Goal: Use online tool/utility: Utilize a website feature to perform a specific function

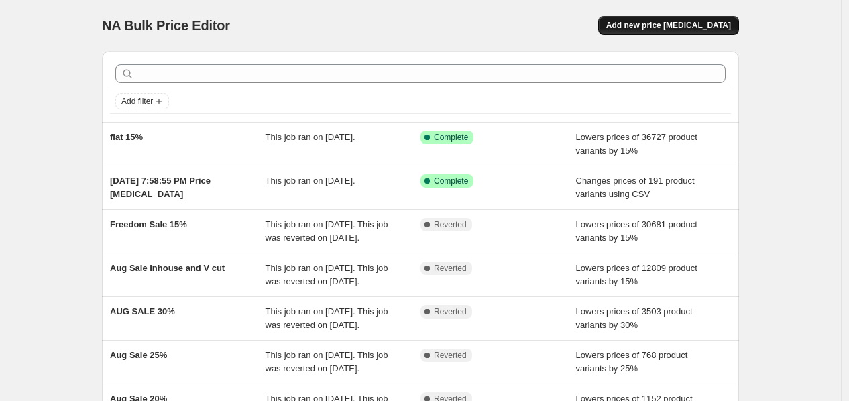
click at [722, 23] on span "Add new price [MEDICAL_DATA]" at bounding box center [668, 25] width 125 height 11
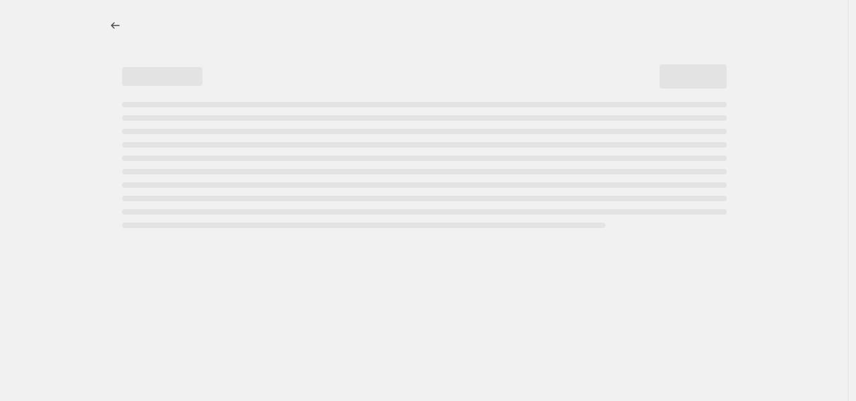
select select "percentage"
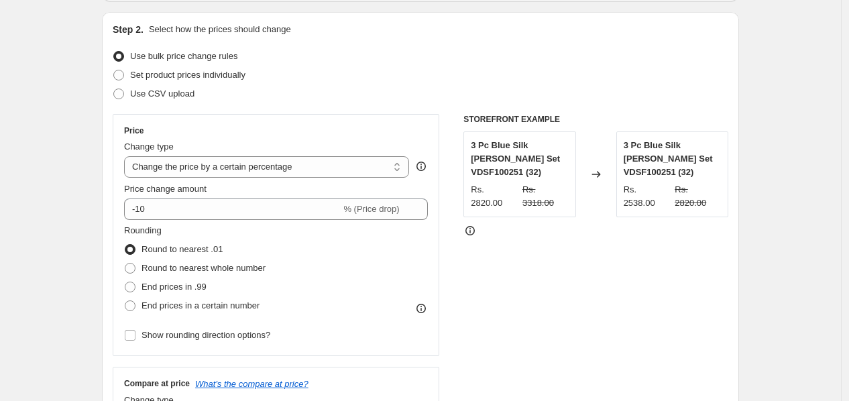
scroll to position [149, 0]
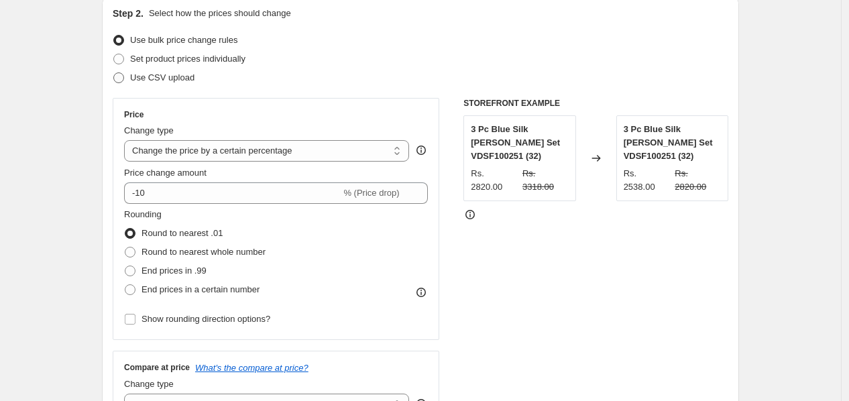
click at [153, 79] on span "Use CSV upload" at bounding box center [162, 77] width 64 height 10
click at [114, 73] on input "Use CSV upload" at bounding box center [113, 72] width 1 height 1
radio input "true"
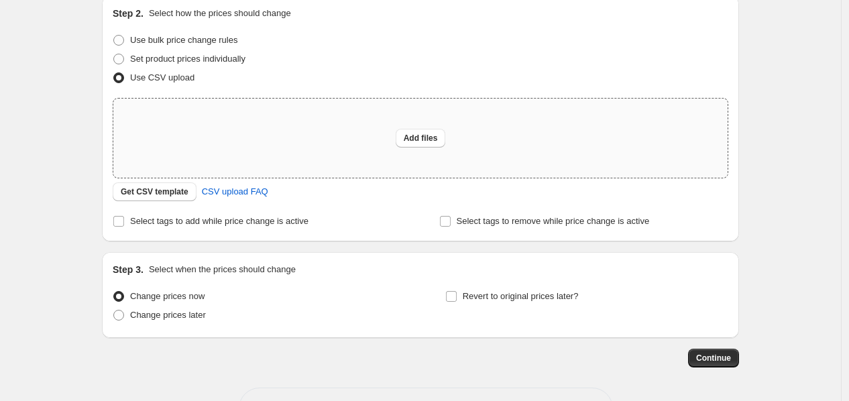
click at [342, 158] on div "Add files" at bounding box center [420, 138] width 614 height 79
type input "C:\fakepath\Offer Update UPTO40%.csv"
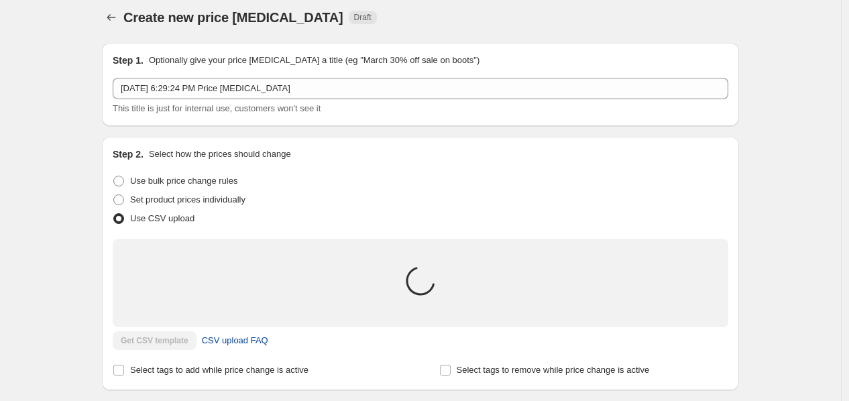
scroll to position [0, 0]
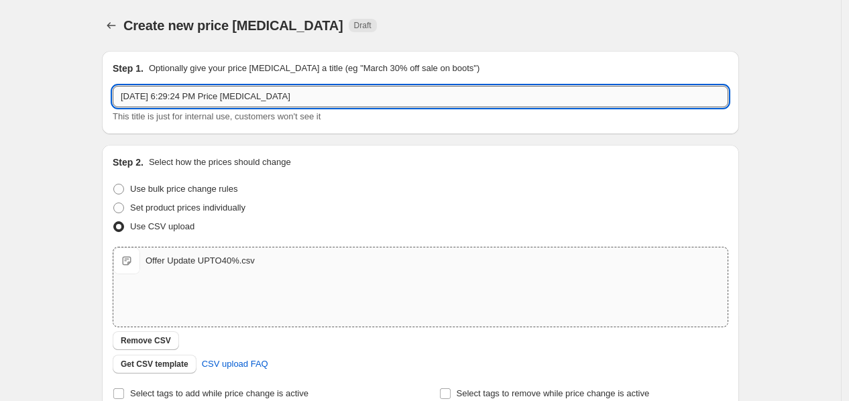
click at [222, 100] on input "[DATE] 6:29:24 PM Price [MEDICAL_DATA]" at bounding box center [421, 96] width 616 height 21
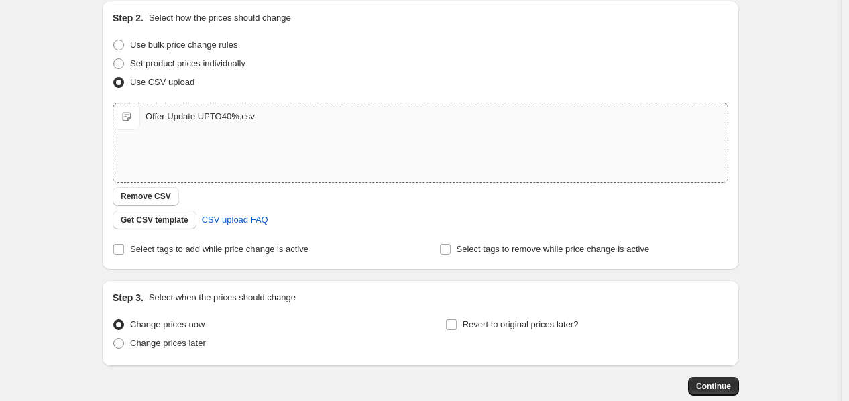
scroll to position [219, 0]
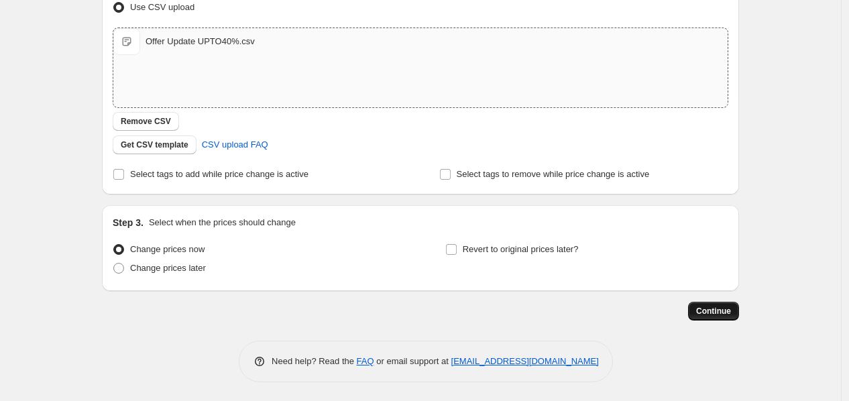
type input "OFFER UPDATE 40%"
click at [731, 307] on span "Continue" at bounding box center [713, 311] width 35 height 11
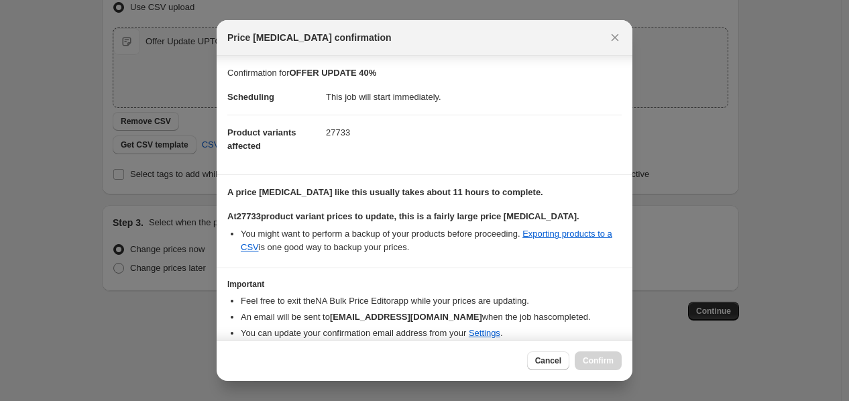
scroll to position [54, 0]
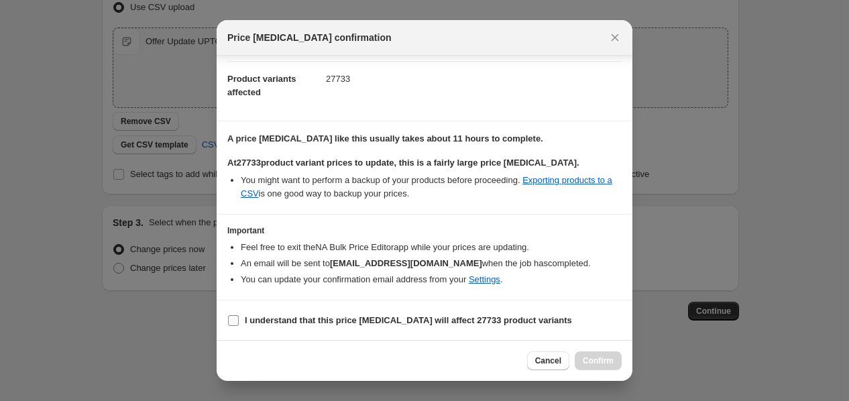
click at [312, 324] on b "I understand that this price [MEDICAL_DATA] will affect 27733 product variants" at bounding box center [408, 320] width 327 height 10
click at [239, 324] on input "I understand that this price [MEDICAL_DATA] will affect 27733 product variants" at bounding box center [233, 320] width 11 height 11
checkbox input "true"
click at [611, 364] on span "Confirm" at bounding box center [598, 360] width 31 height 11
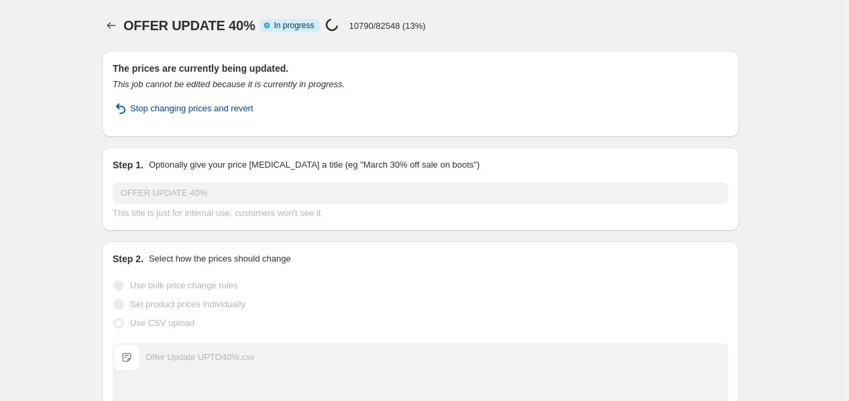
click at [173, 113] on span "Stop changing prices and revert" at bounding box center [191, 108] width 123 height 13
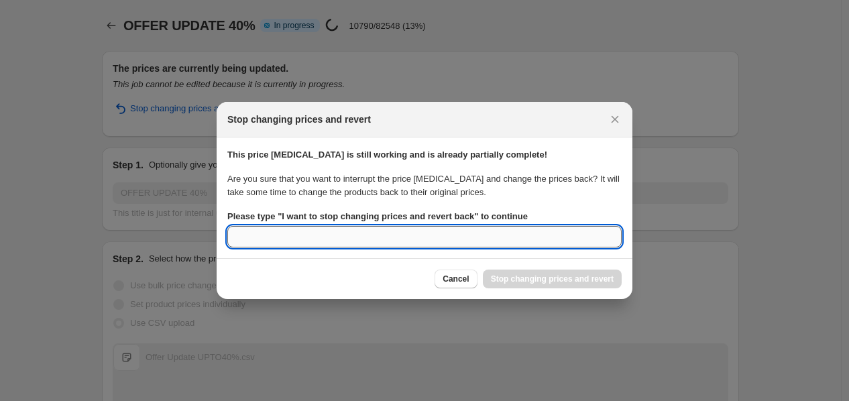
click at [276, 237] on input "Please type " I want to stop changing prices and revert back " to continue" at bounding box center [424, 236] width 394 height 21
type input "I want to stop changing priced"
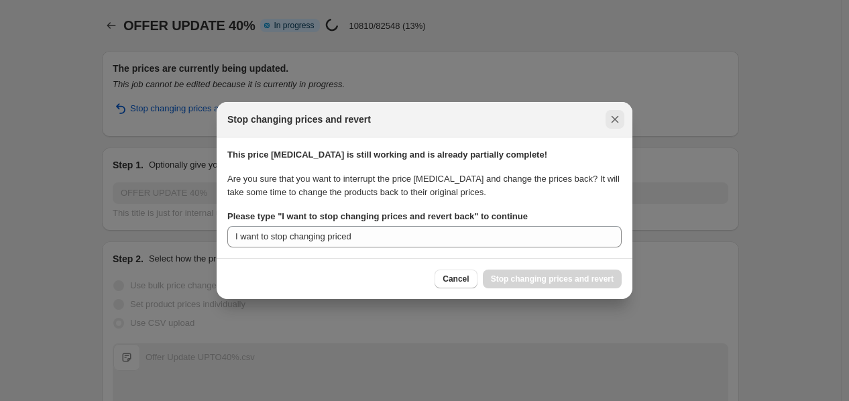
click at [612, 122] on icon "Close" at bounding box center [614, 119] width 7 height 7
